Goal: Transaction & Acquisition: Register for event/course

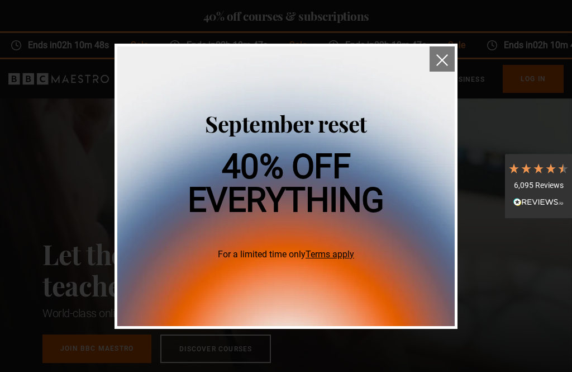
click at [448, 64] on img "close" at bounding box center [443, 60] width 12 height 12
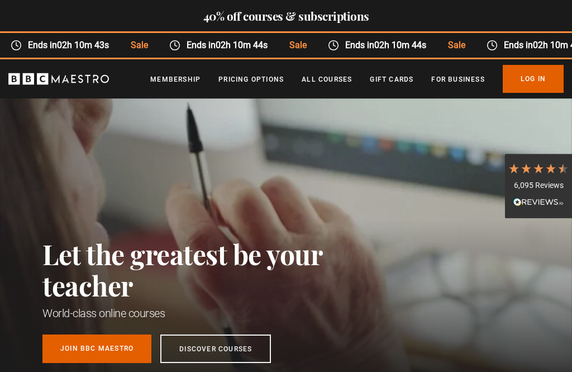
scroll to position [0, 146]
click at [228, 348] on p "Sign up to get free learning inspiration every month and 10% off your first ord…" at bounding box center [176, 348] width 268 height 27
click at [224, 340] on p "Sign up to get free learning inspiration every month and 10% off your first ord…" at bounding box center [176, 348] width 268 height 27
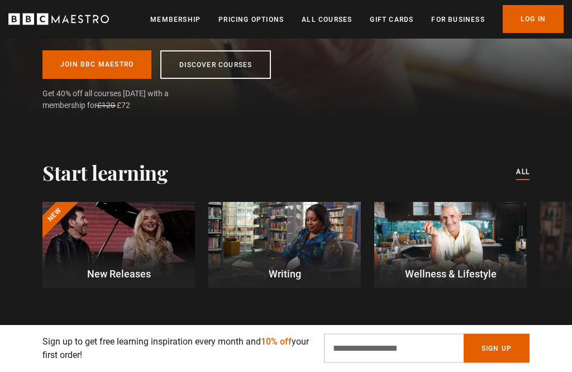
scroll to position [284, 0]
click at [292, 237] on div at bounding box center [285, 245] width 153 height 86
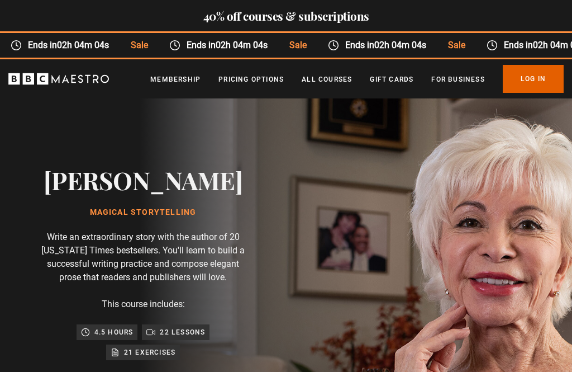
scroll to position [0, 2626]
